Goal: Check status: Check status

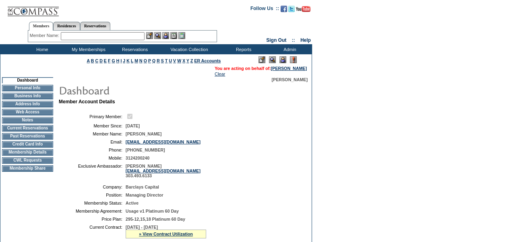
scroll to position [93, 0]
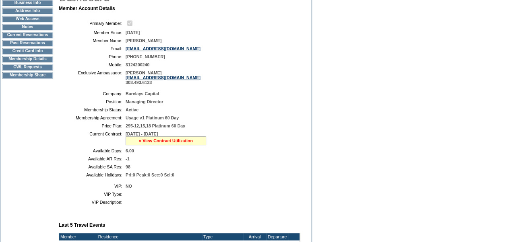
click at [175, 143] on link "» View Contract Utilization" at bounding box center [166, 140] width 54 height 5
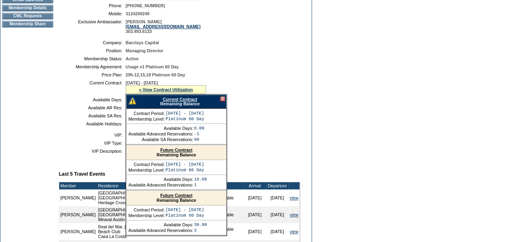
scroll to position [144, 0]
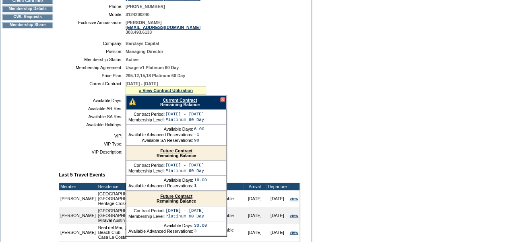
click at [442, 138] on form "Follow Us ::" at bounding box center [253, 159] width 506 height 607
click at [43, 12] on td "Membership Details" at bounding box center [27, 9] width 51 height 6
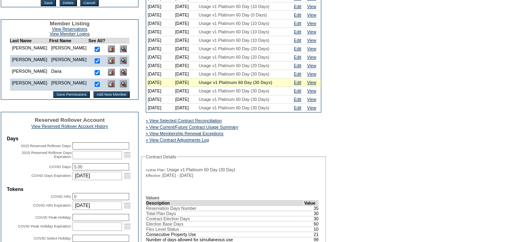
scroll to position [207, 0]
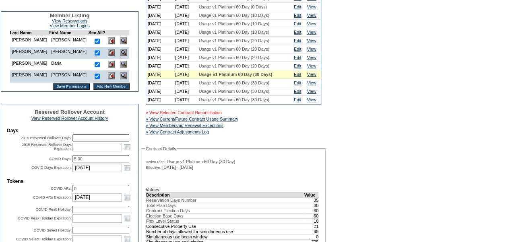
click at [205, 115] on link "» View Selected Contract Reconciliation" at bounding box center [184, 112] width 76 height 5
